Goal: Navigation & Orientation: Find specific page/section

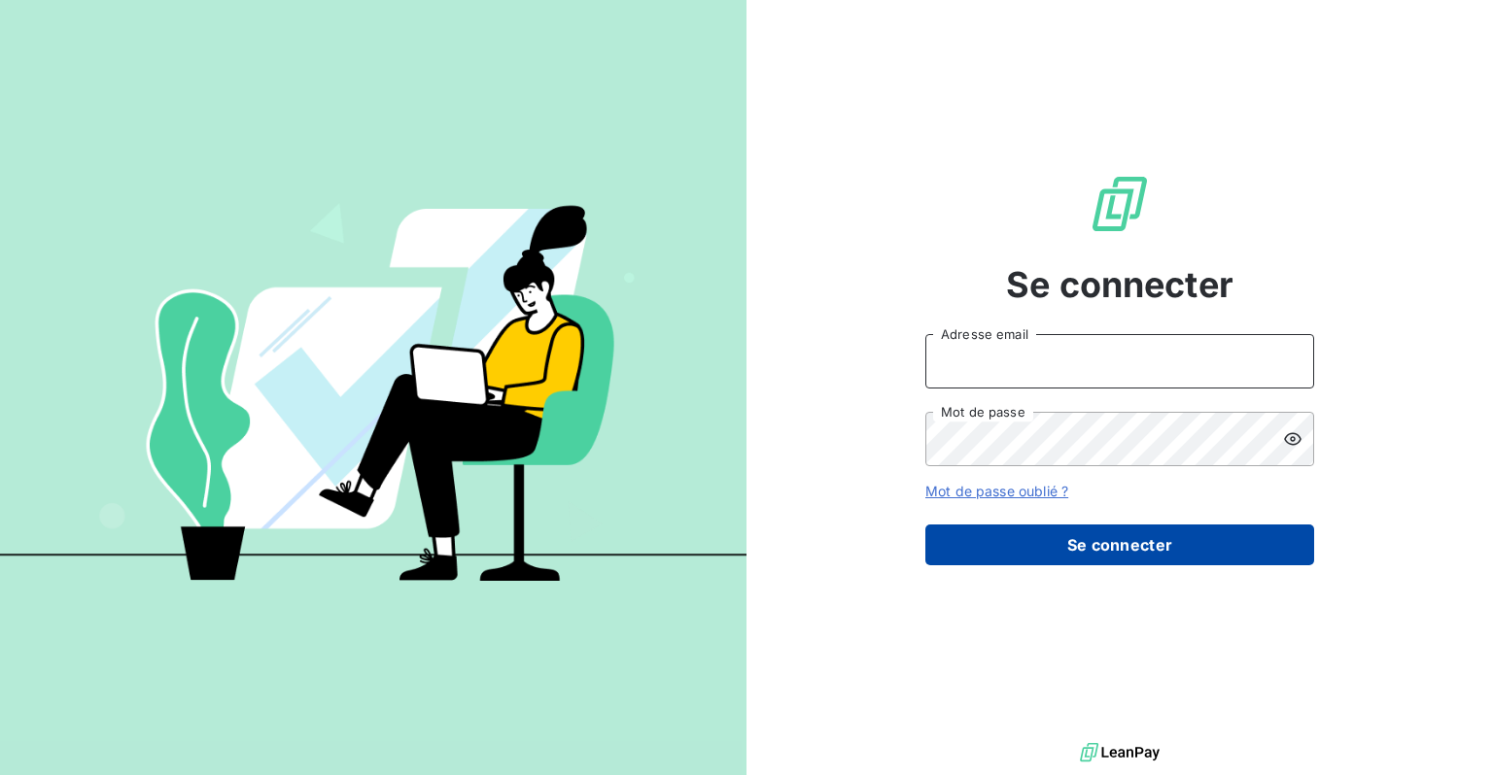
type input "[EMAIL_ADDRESS][DOMAIN_NAME]"
click at [1072, 555] on button "Se connecter" at bounding box center [1119, 545] width 389 height 41
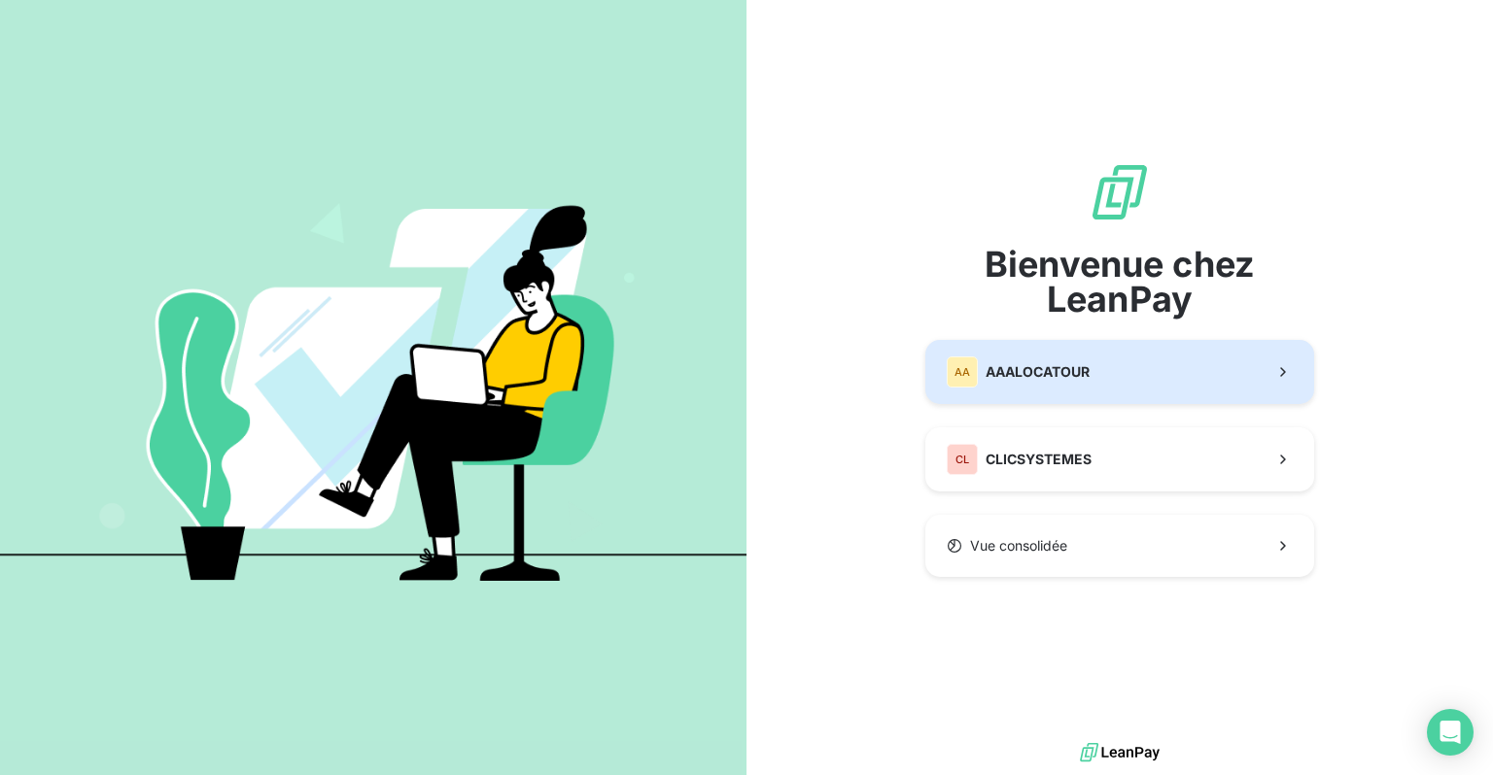
click at [1049, 379] on span "AAALOCATOUR" at bounding box center [1037, 371] width 104 height 19
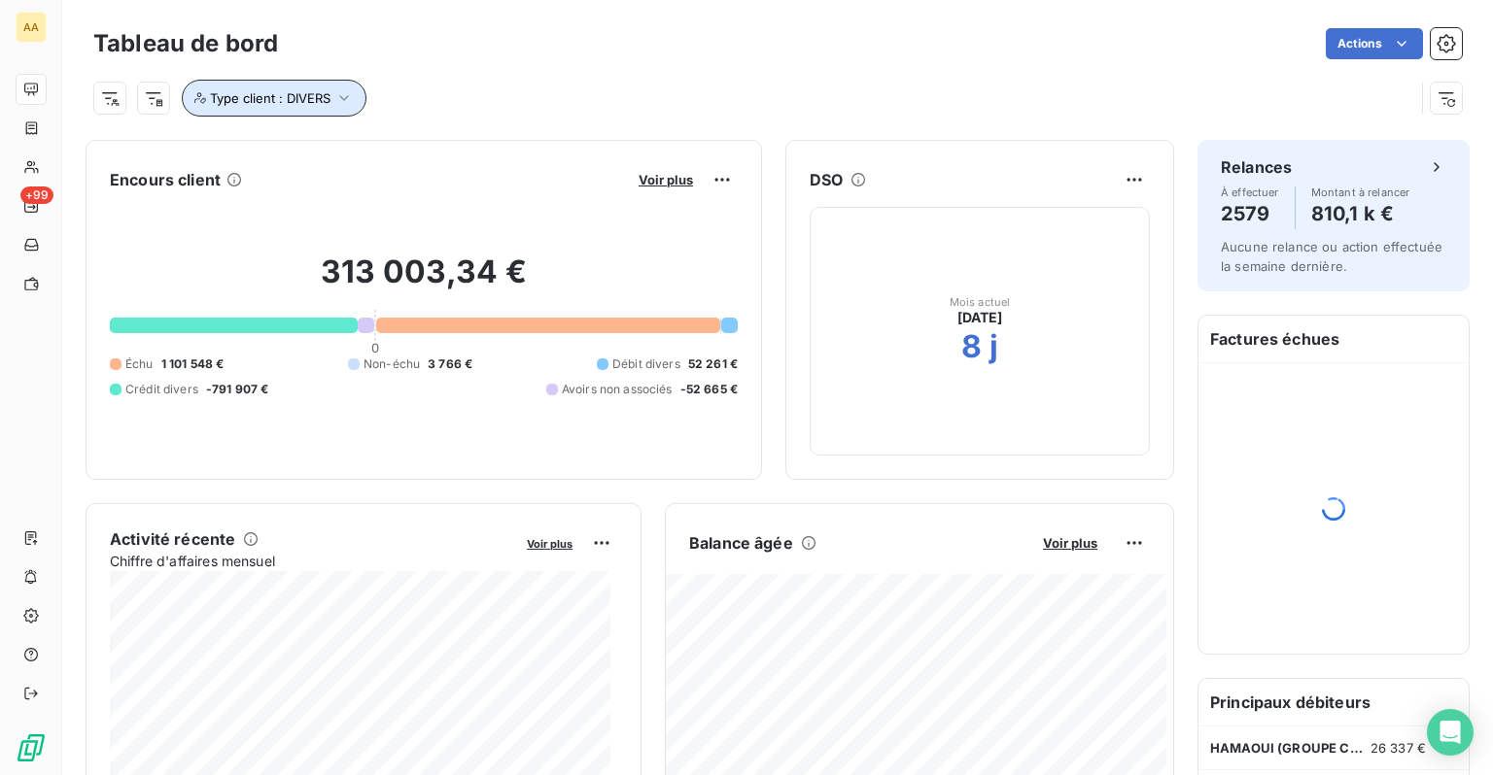
click at [342, 100] on icon "button" at bounding box center [343, 97] width 19 height 19
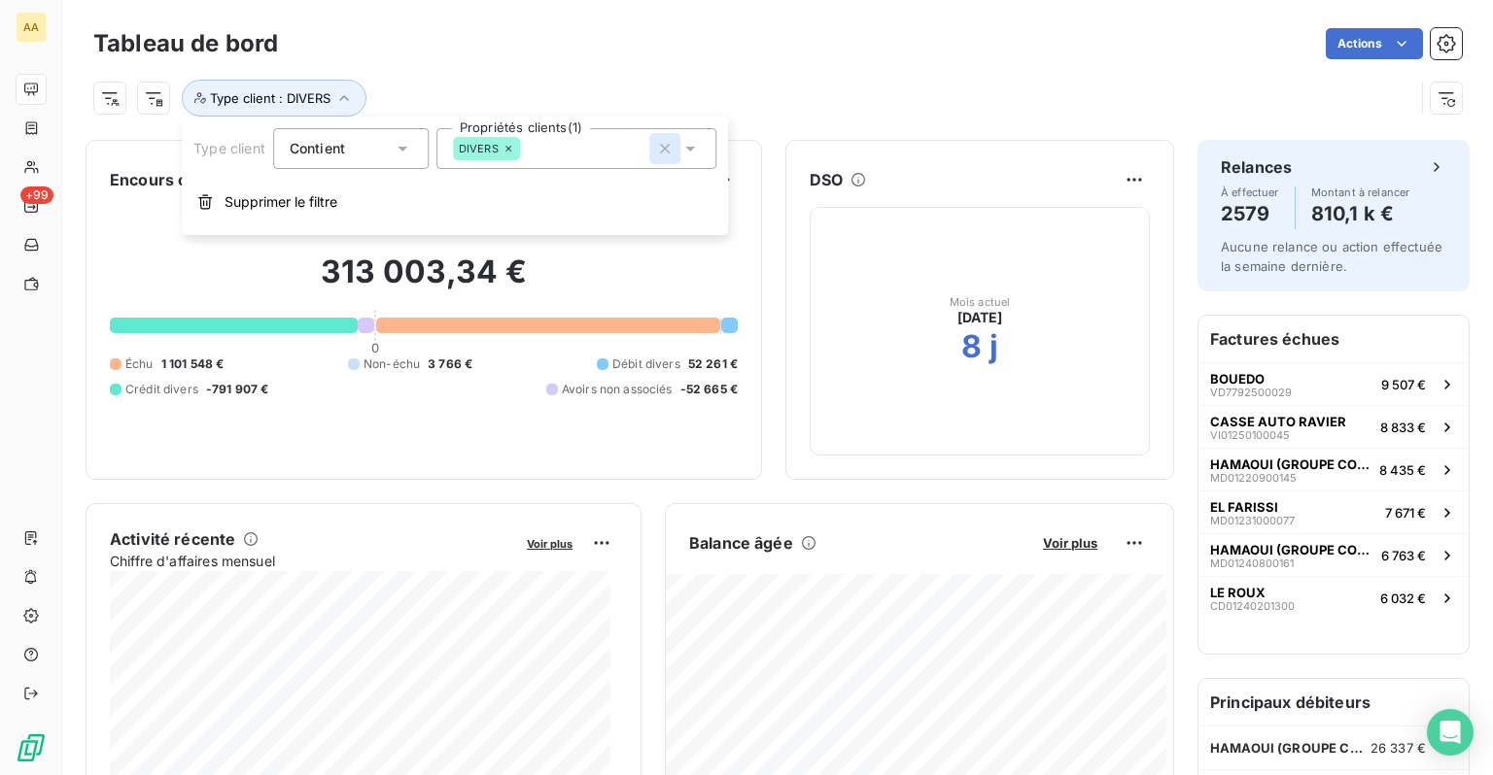
click at [665, 151] on icon "button" at bounding box center [664, 148] width 19 height 19
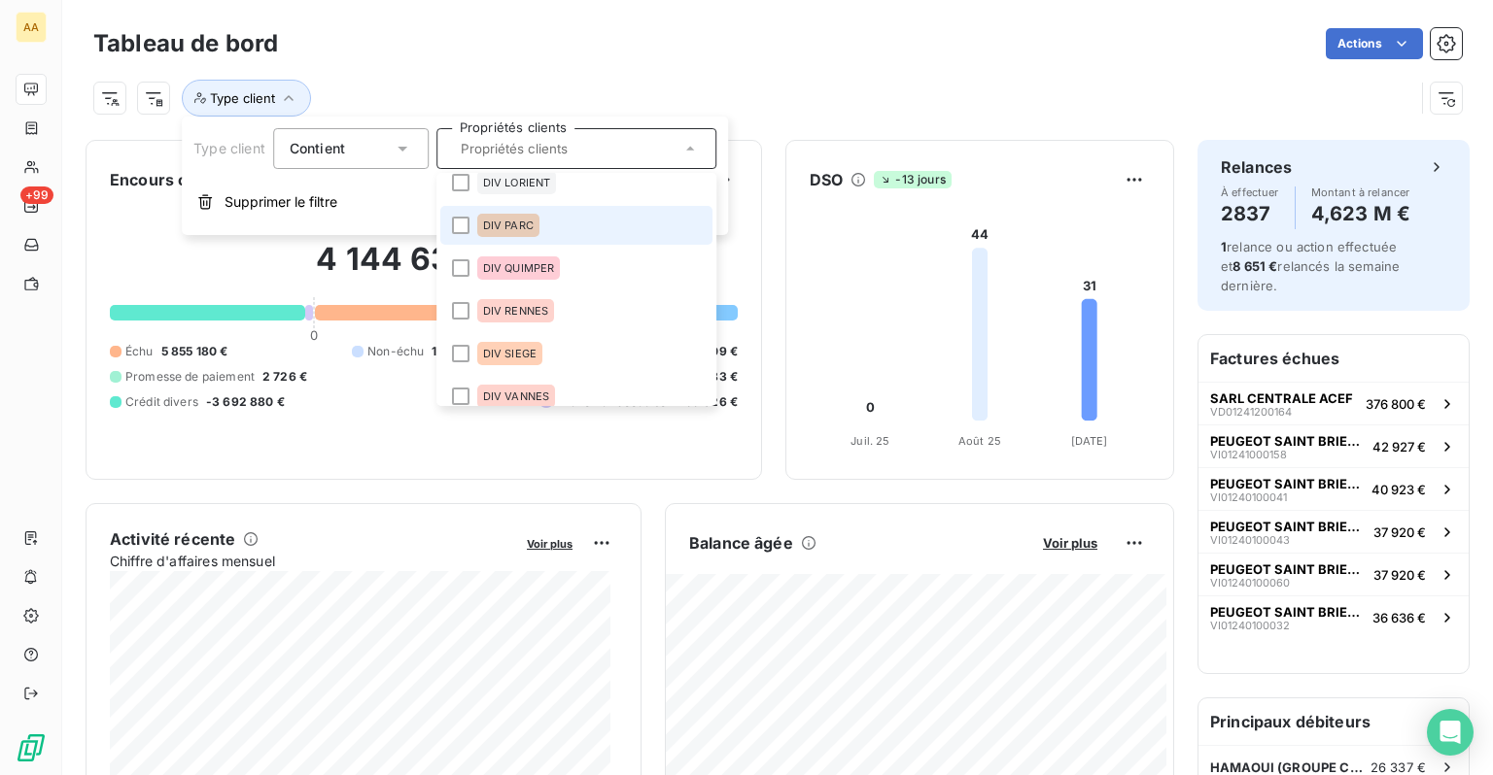
scroll to position [280, 0]
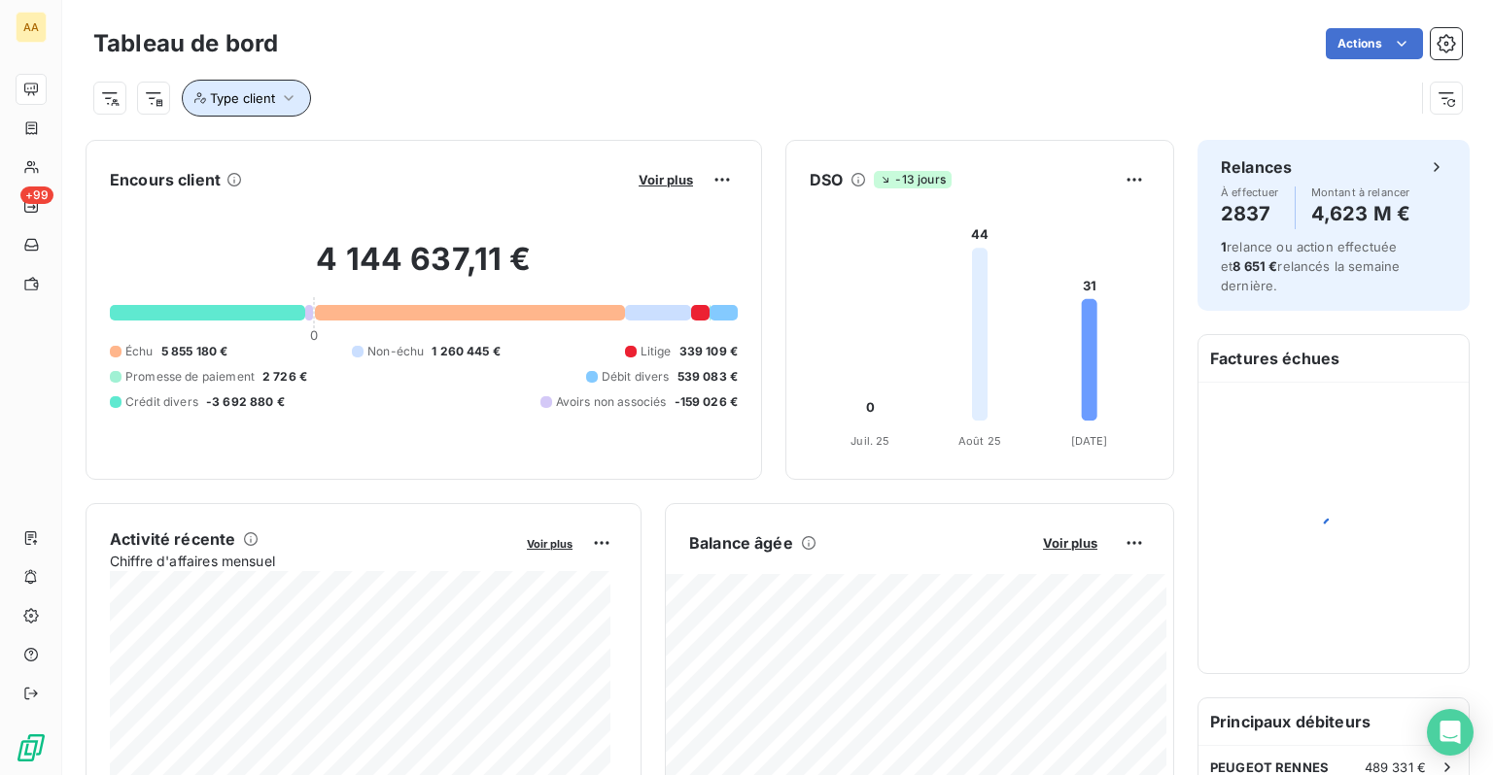
click at [295, 92] on icon "button" at bounding box center [288, 97] width 19 height 19
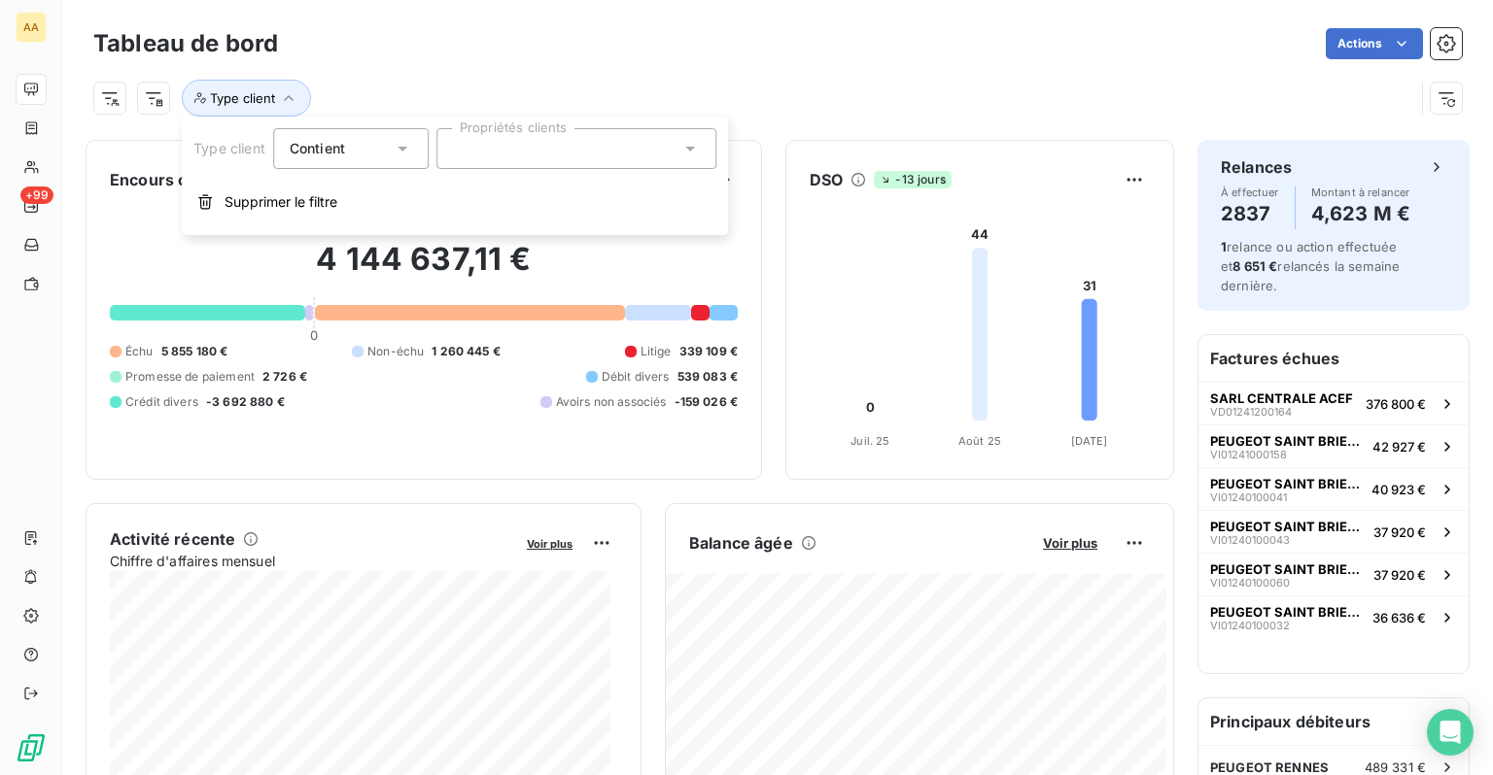
click at [491, 153] on div at bounding box center [576, 148] width 280 height 41
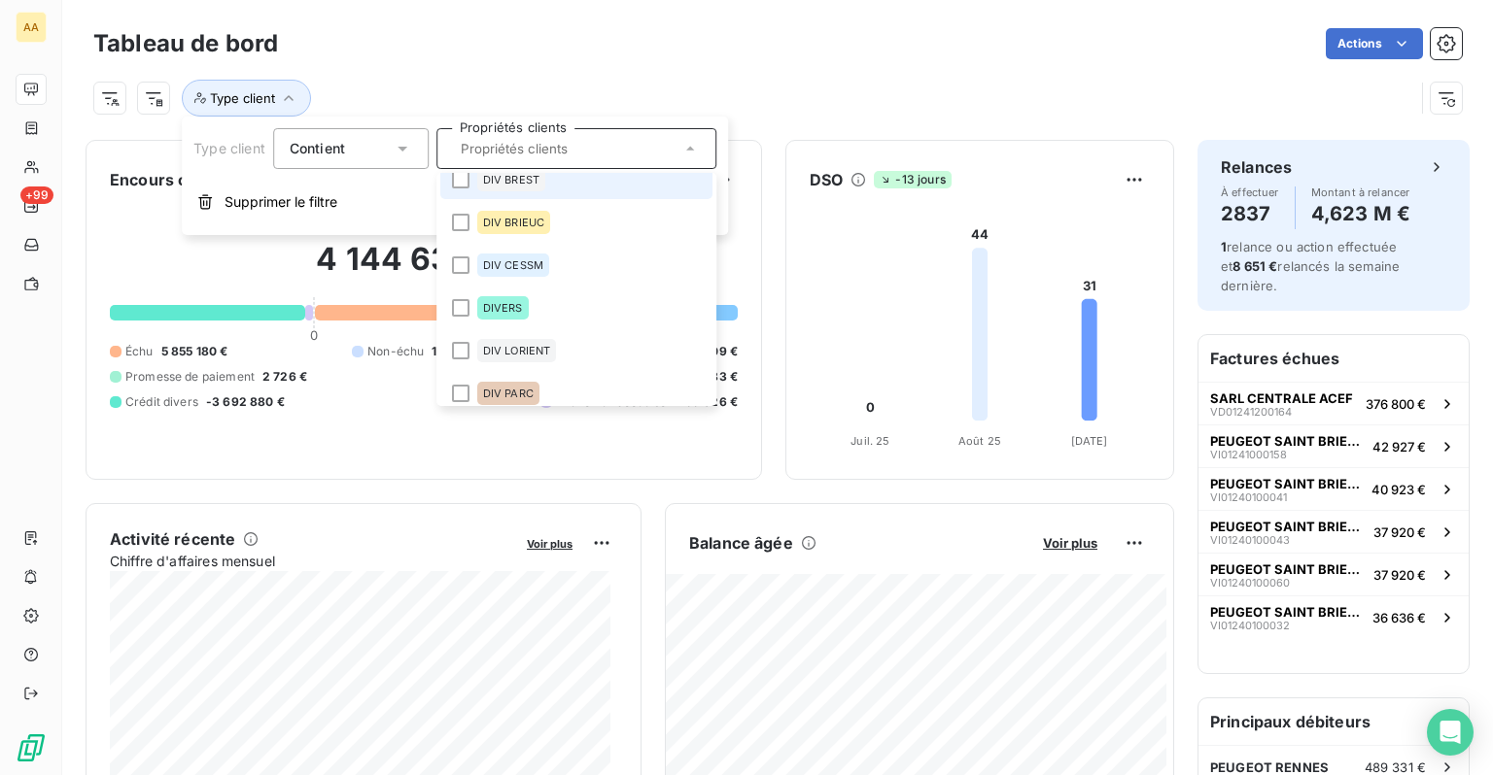
scroll to position [194, 0]
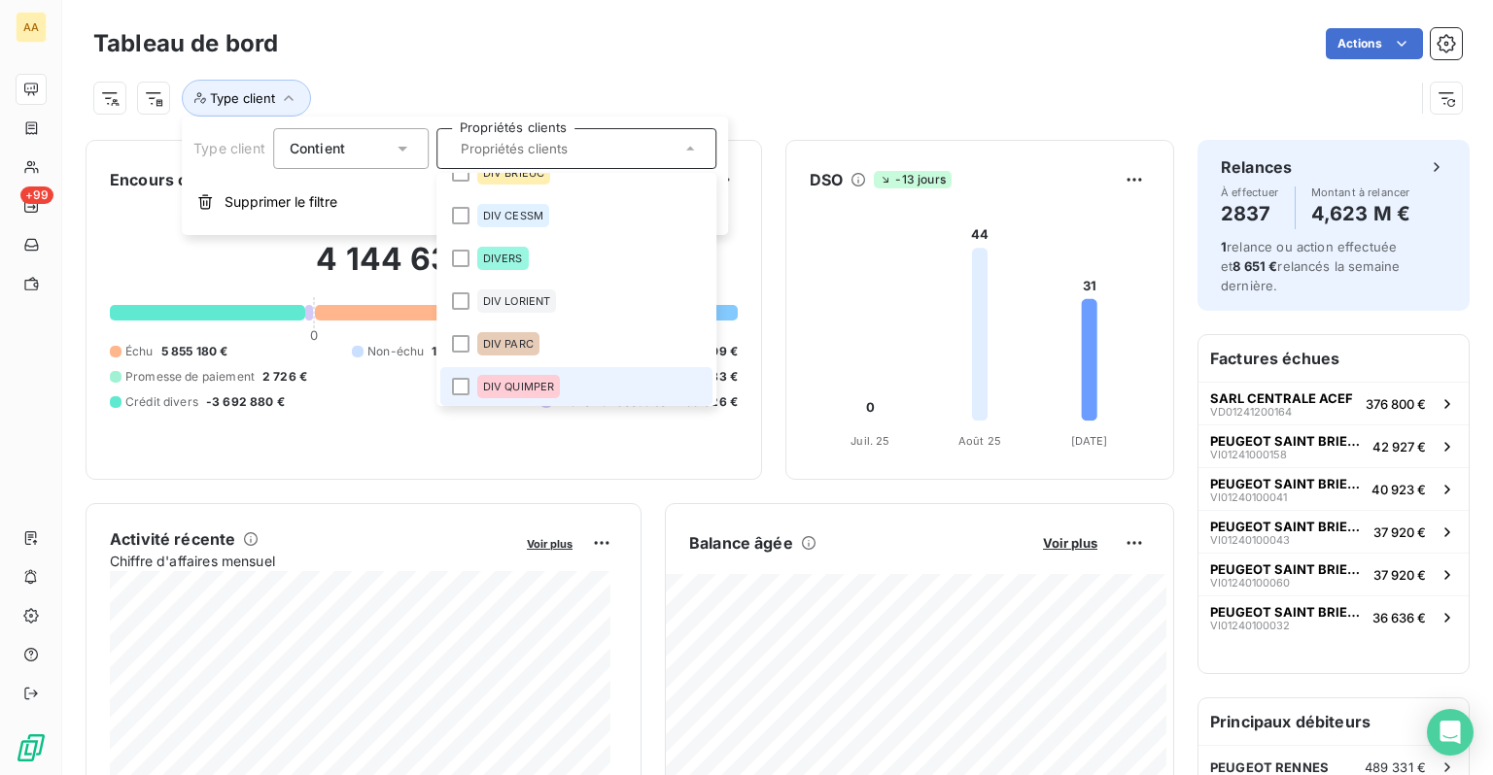
click at [529, 381] on span "DIV QUIMPER" at bounding box center [519, 387] width 72 height 12
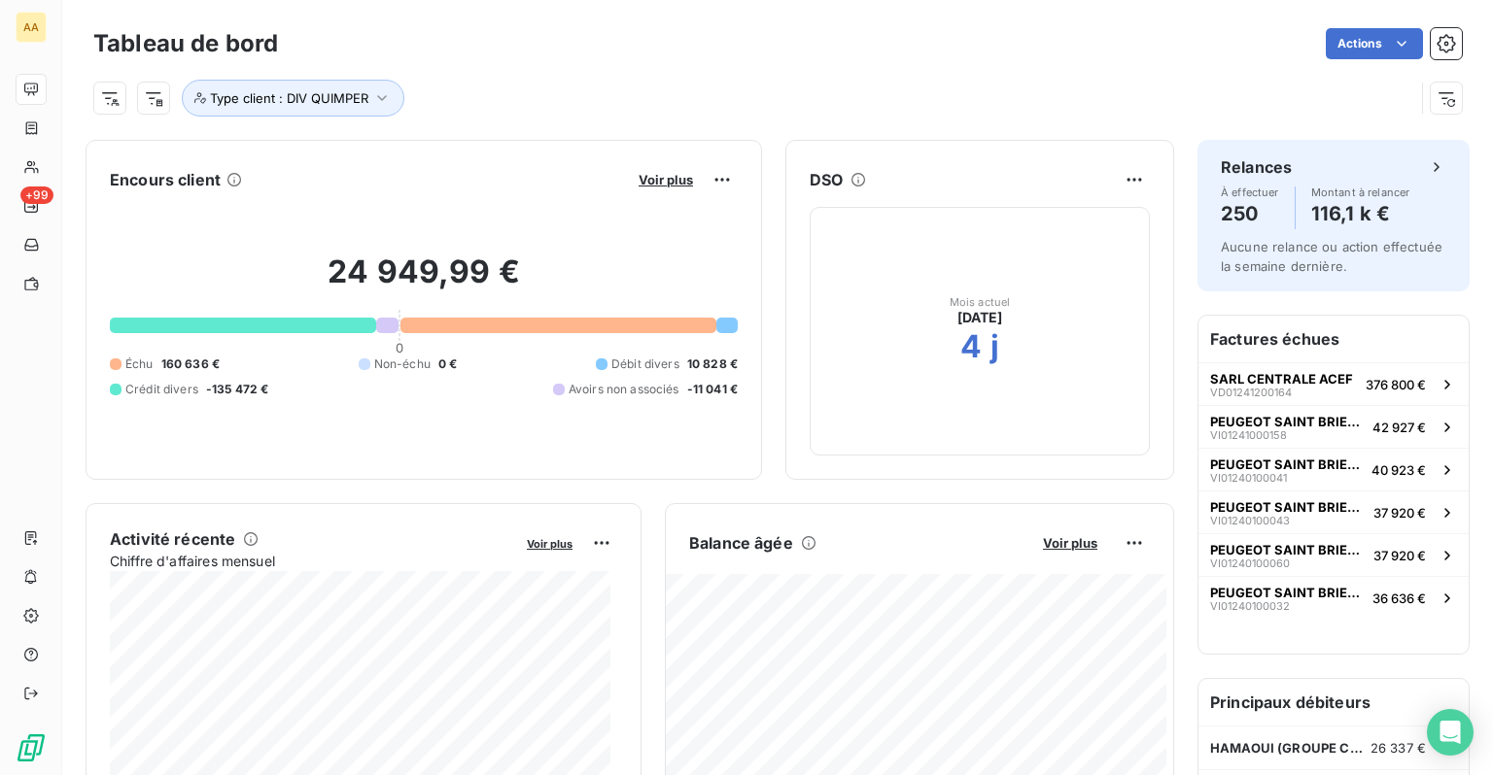
click at [834, 29] on div "Actions" at bounding box center [881, 43] width 1160 height 31
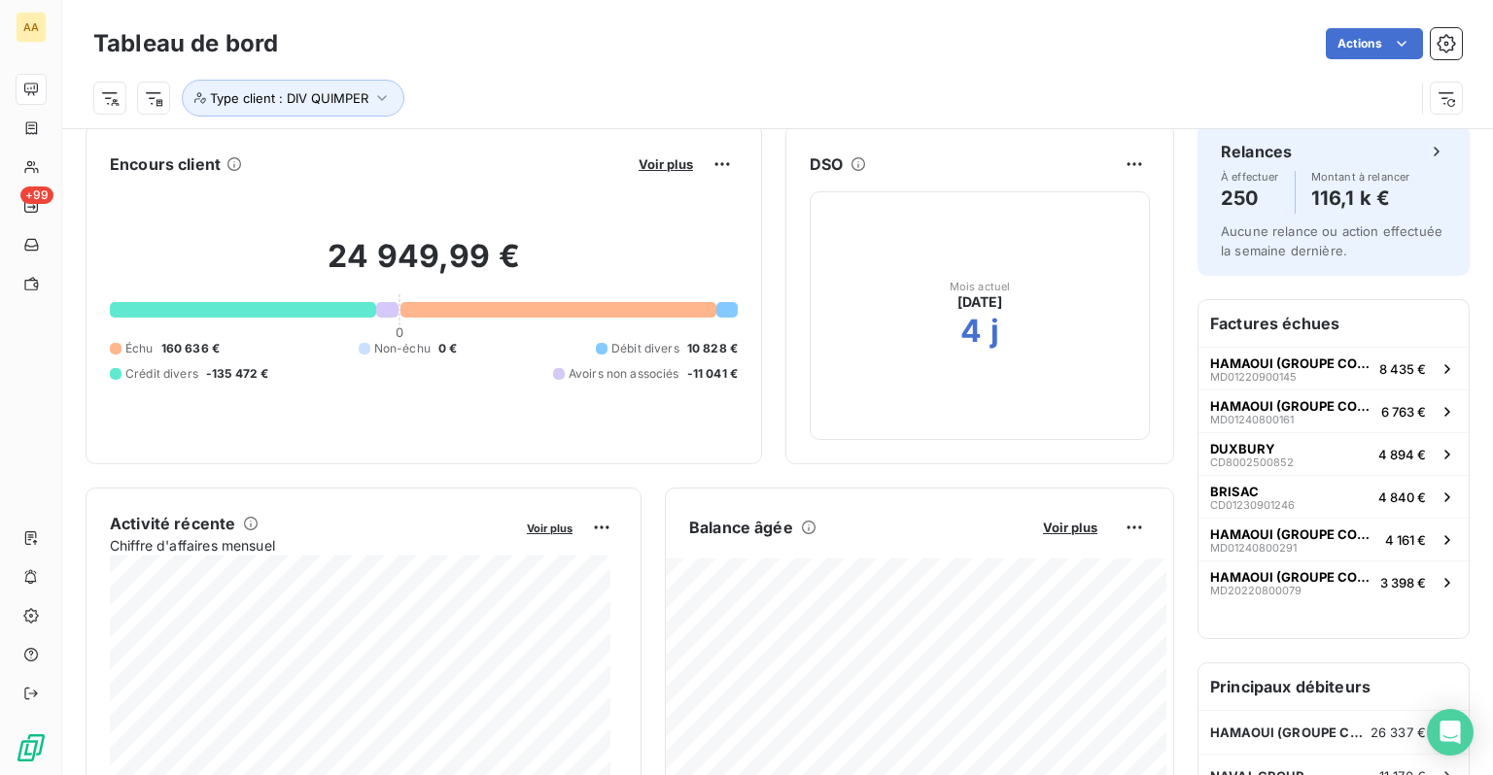
scroll to position [0, 0]
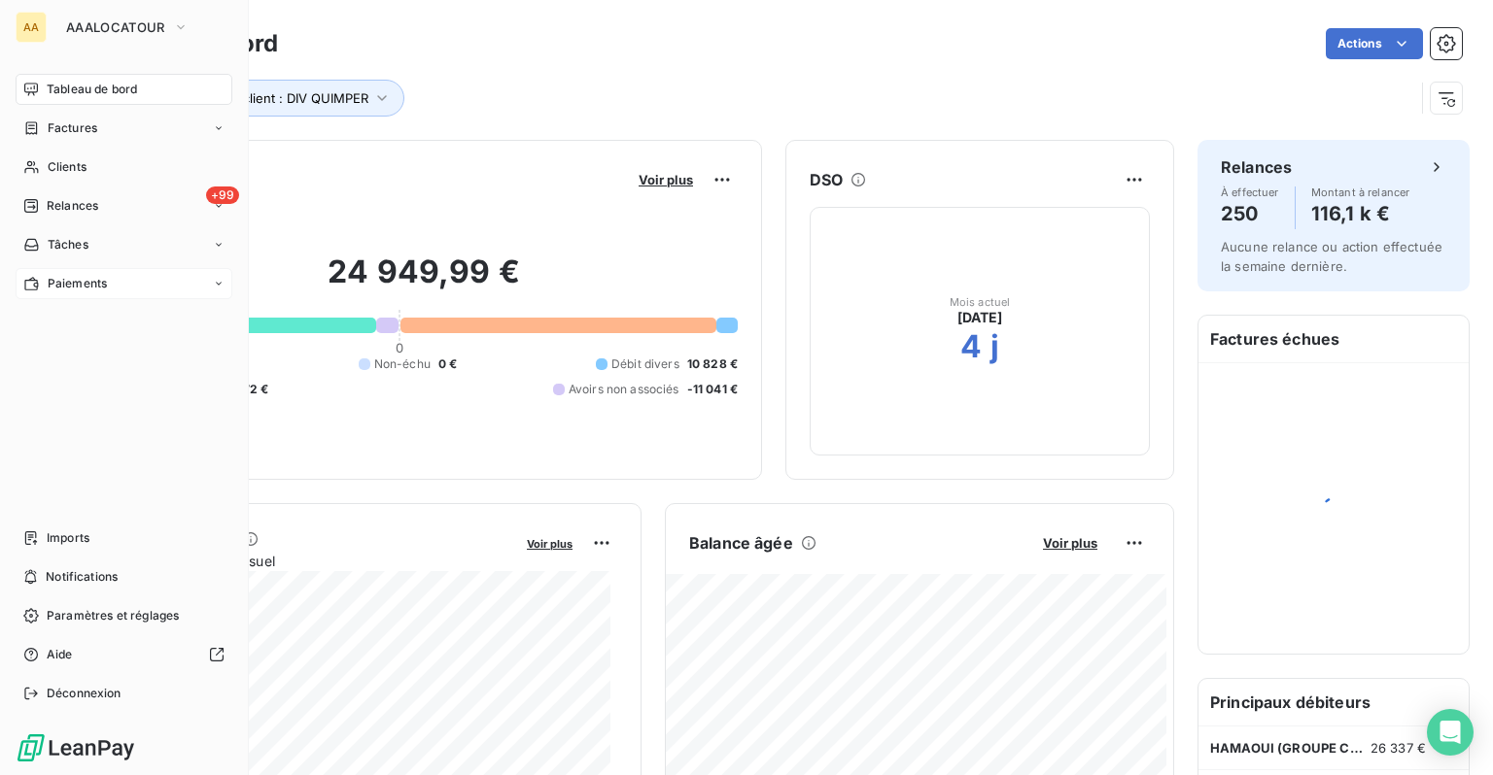
click at [98, 286] on span "Paiements" at bounding box center [77, 283] width 59 height 17
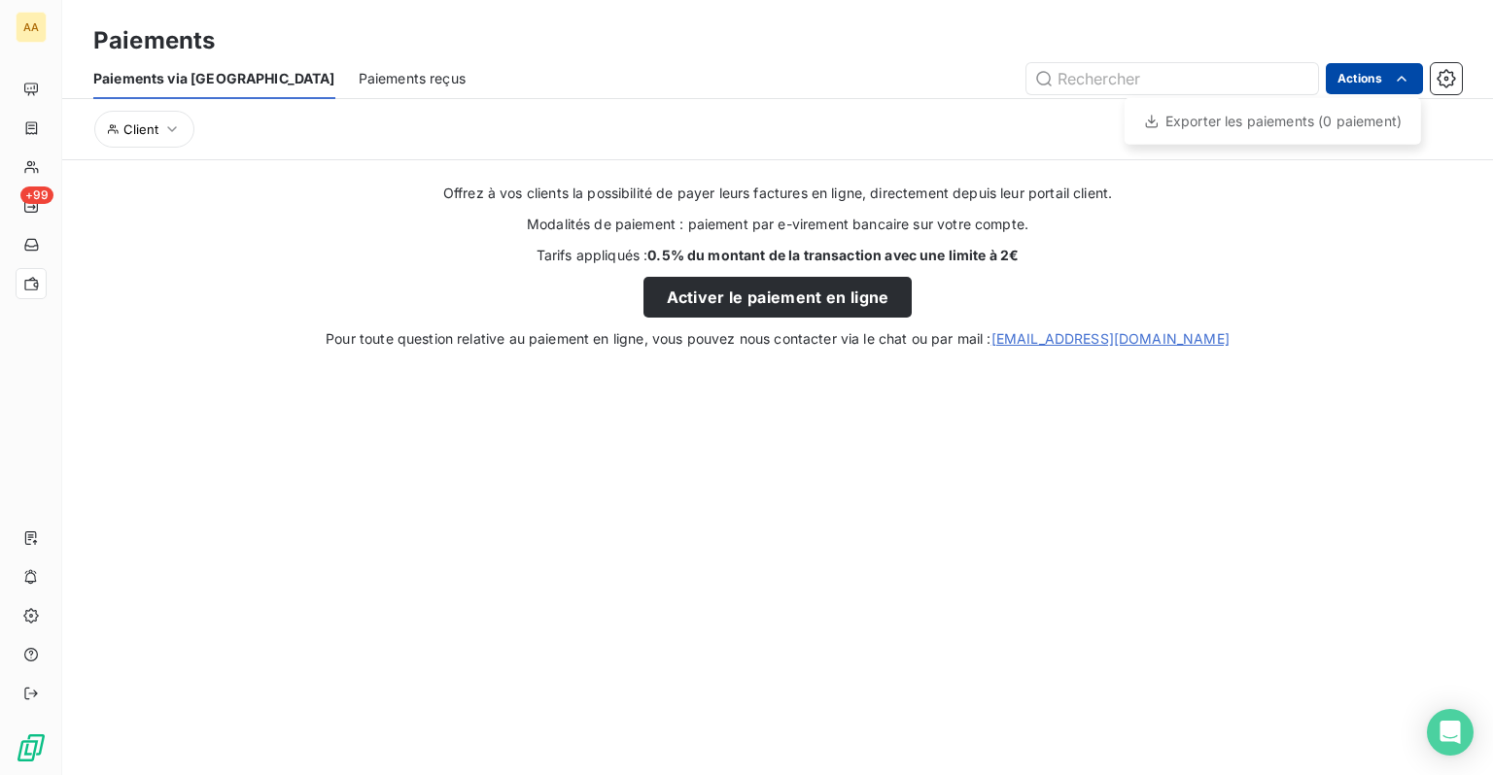
click at [1409, 87] on html "AA +99 Paiements Paiements via le Portail Paiements reçus Actions Exporter les …" at bounding box center [746, 387] width 1493 height 775
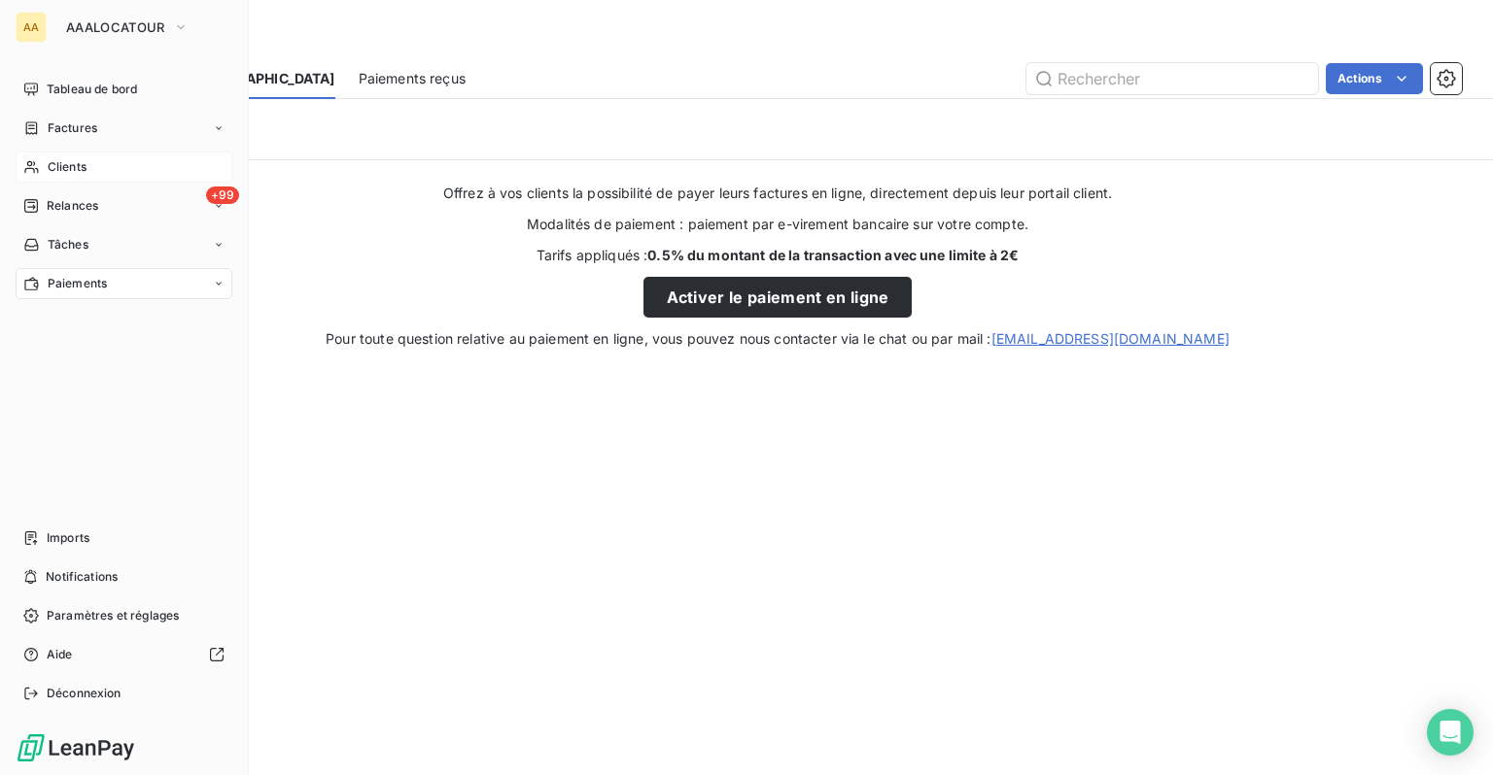
click at [58, 158] on span "Clients" at bounding box center [67, 166] width 39 height 17
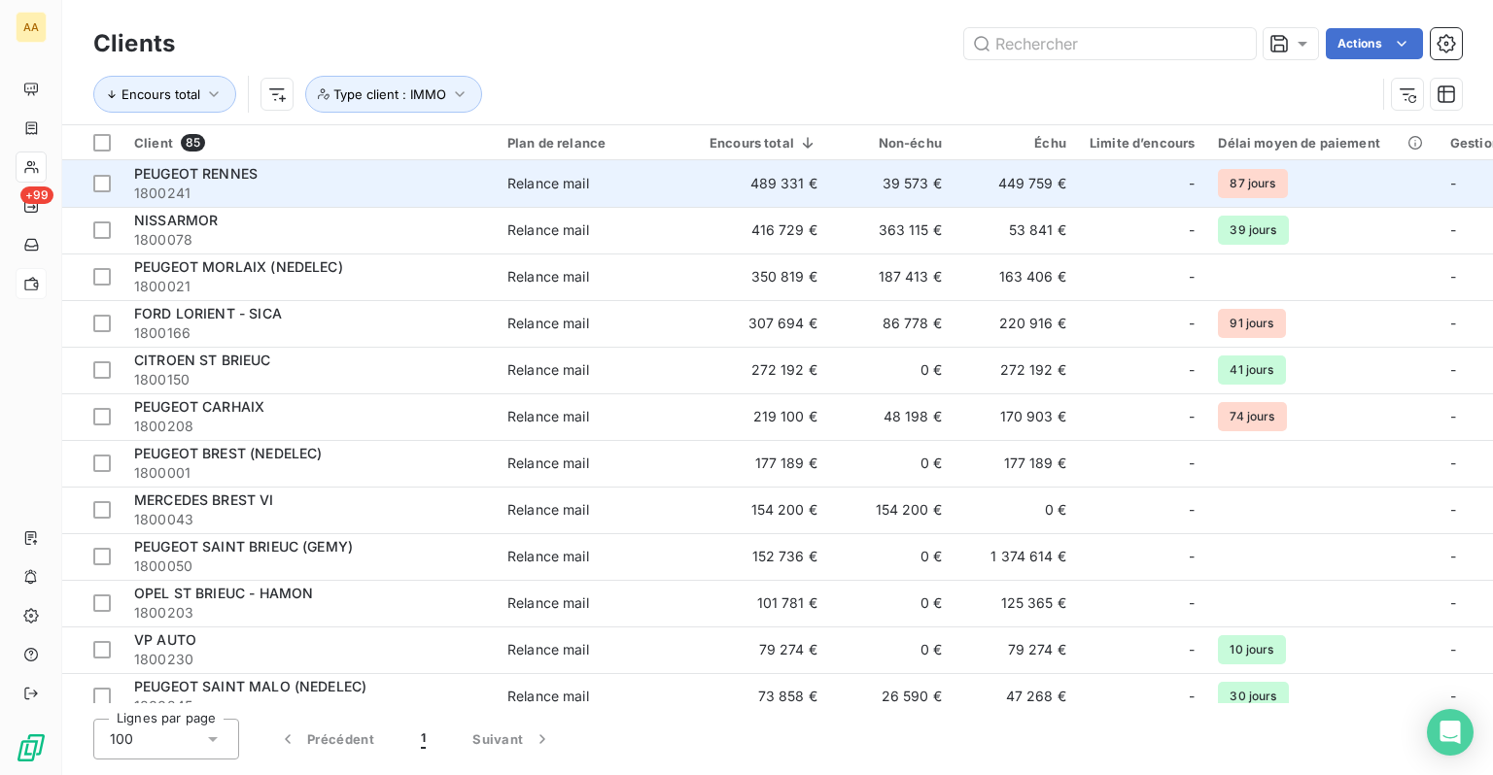
click at [973, 194] on td "449 759 €" at bounding box center [1015, 183] width 124 height 47
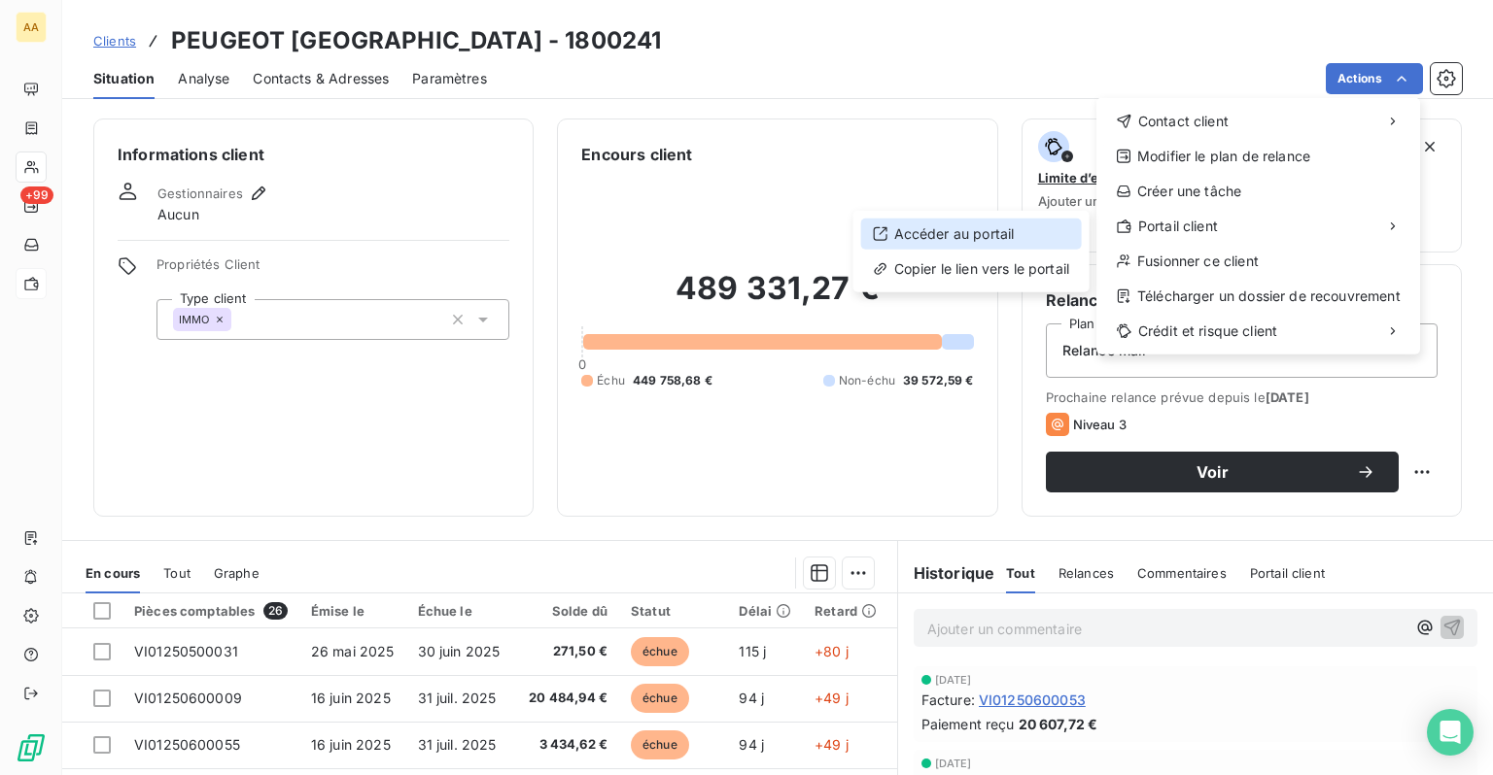
click at [993, 238] on div "Accéder au portail" at bounding box center [971, 234] width 221 height 31
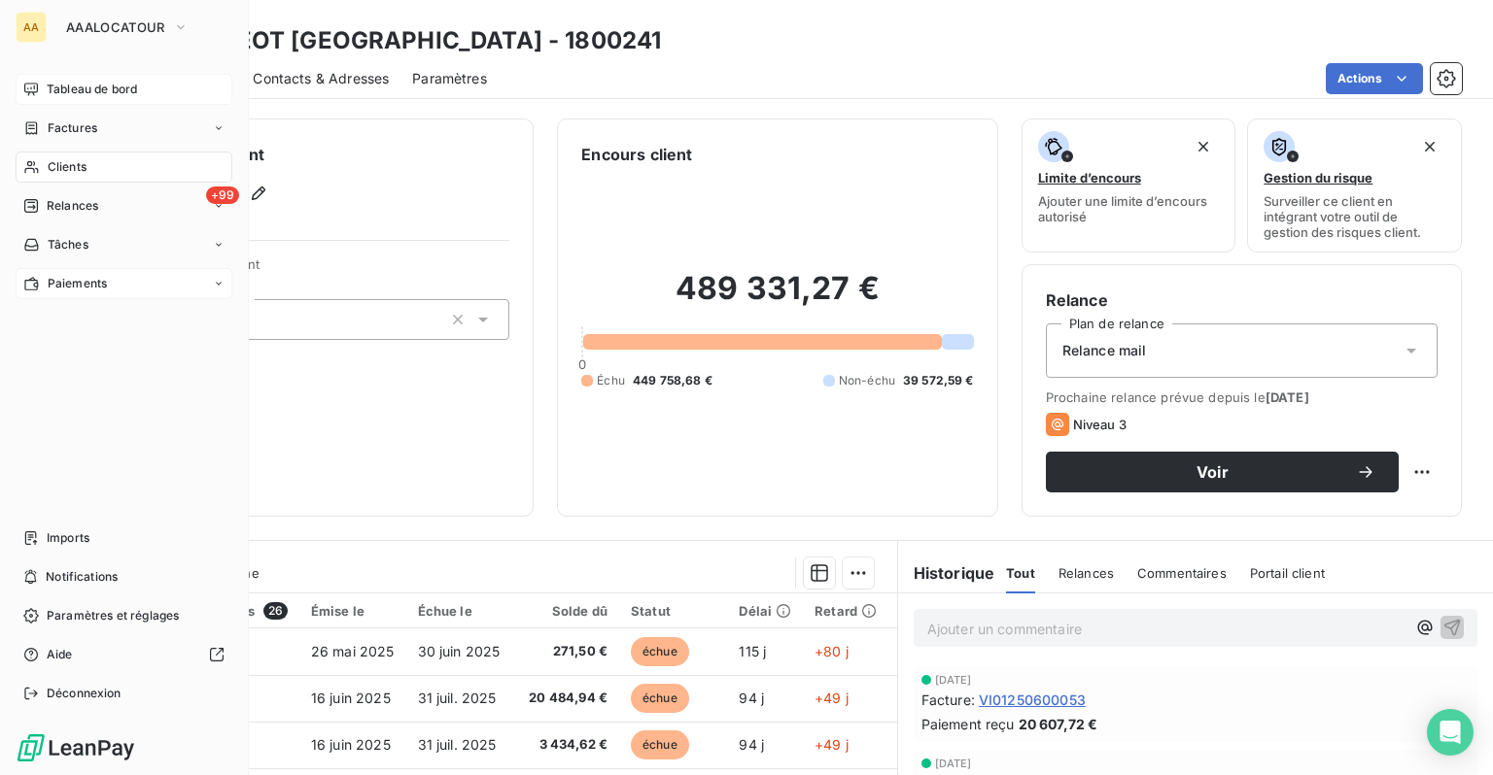
click at [78, 90] on span "Tableau de bord" at bounding box center [92, 89] width 90 height 17
